Goal: Transaction & Acquisition: Purchase product/service

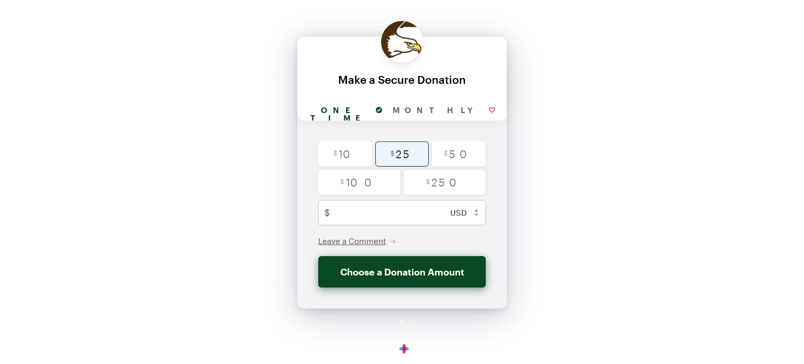
click at [402, 154] on input "radio" at bounding box center [402, 153] width 54 height 25
radio input "true"
type input "25"
checkbox input "false"
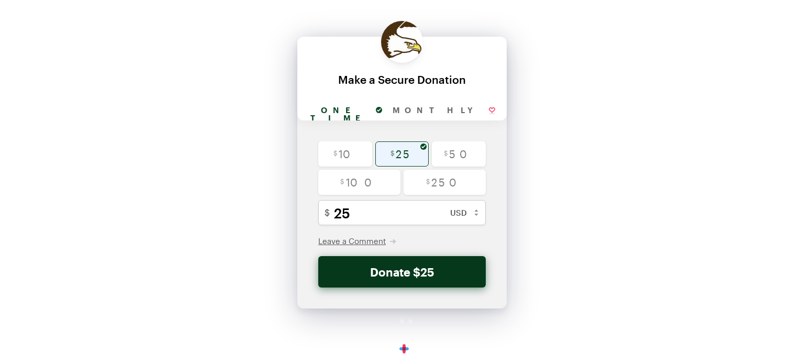
click at [445, 274] on button "Donate $25" at bounding box center [401, 271] width 167 height 31
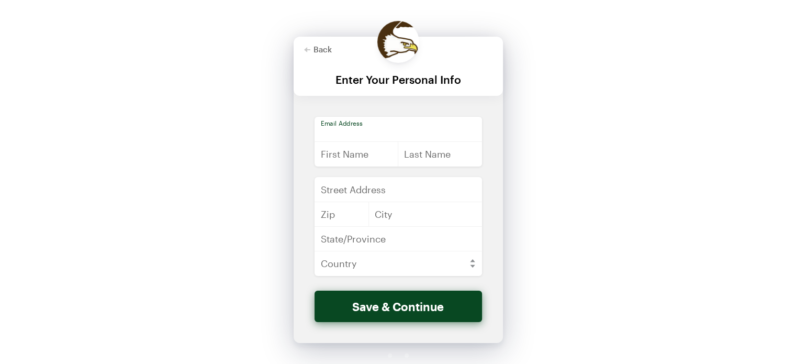
click at [359, 127] on input "email" at bounding box center [397, 129] width 167 height 25
type input "[EMAIL_ADDRESS][DOMAIN_NAME]"
type input "[PERSON_NAME]"
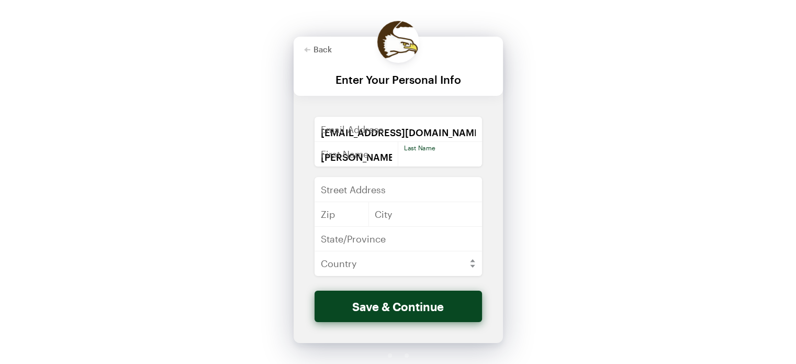
type input "[PERSON_NAME]"
type input "[STREET_ADDRESS]"
type input "54401-195"
type input "Wausau"
type input "WI"
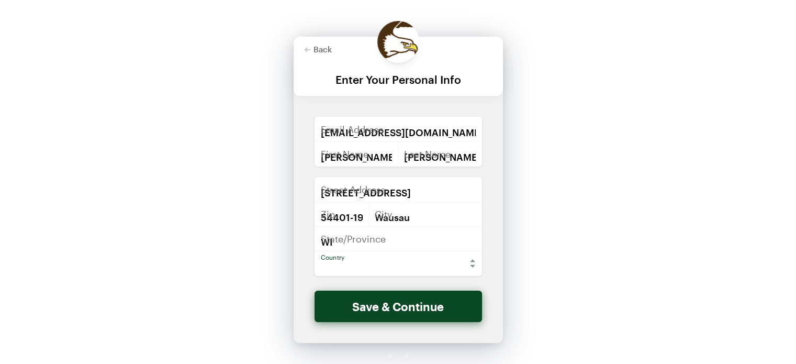
select select "US"
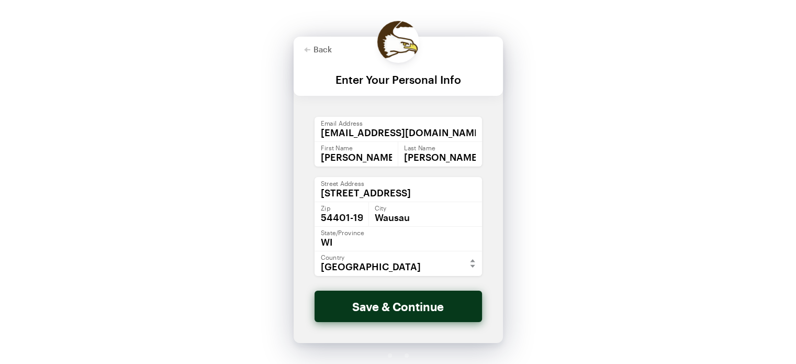
click at [418, 308] on button "Save & Continue" at bounding box center [397, 305] width 167 height 31
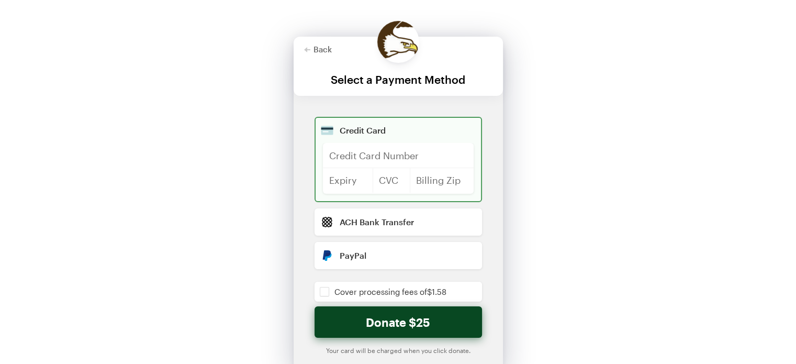
click at [366, 152] on iframe at bounding box center [398, 158] width 138 height 13
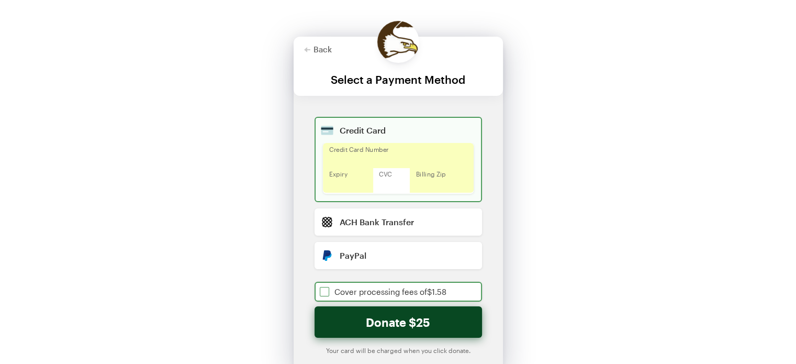
click at [324, 290] on input "checkbox" at bounding box center [397, 291] width 167 height 20
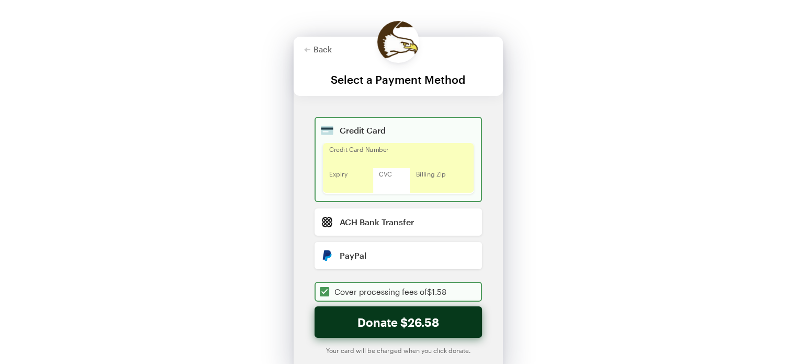
click at [412, 326] on button "Donate $26.58" at bounding box center [397, 321] width 167 height 31
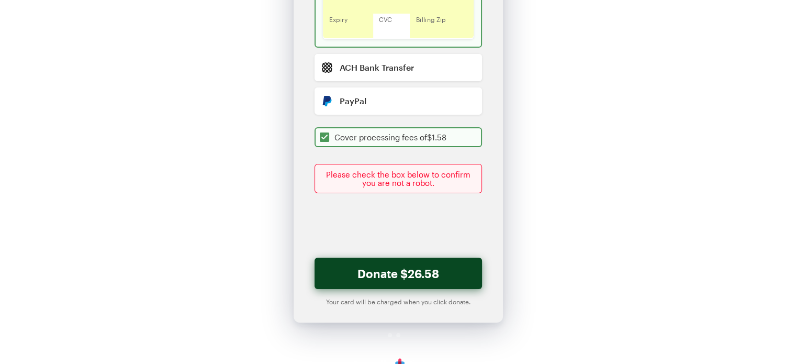
scroll to position [157, 0]
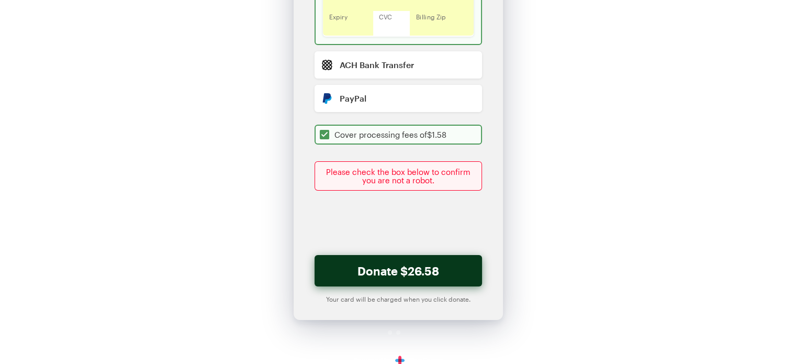
click at [432, 268] on button "Donate $26.58" at bounding box center [397, 270] width 167 height 31
checkbox input "true"
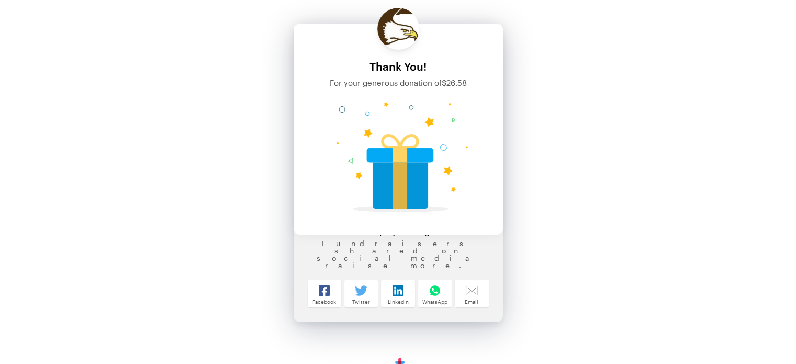
scroll to position [0, 0]
